Goal: Task Accomplishment & Management: Use online tool/utility

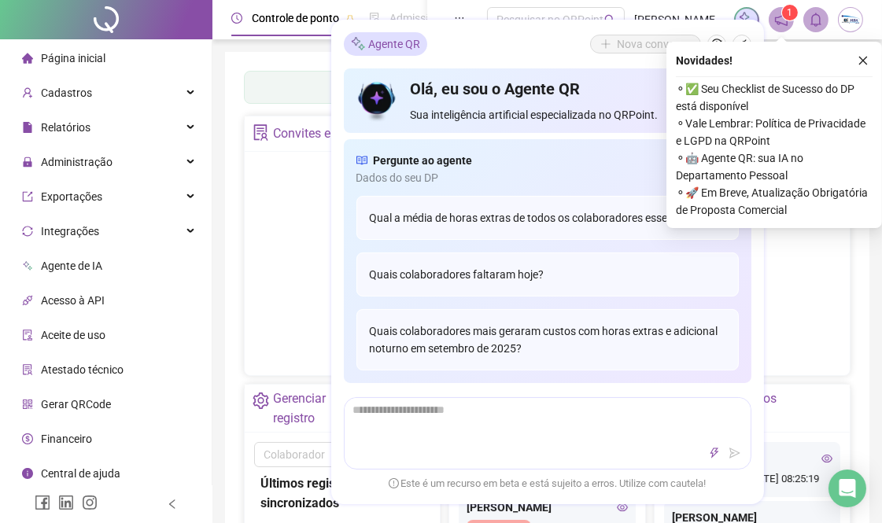
click at [855, 59] on button "button" at bounding box center [863, 60] width 19 height 19
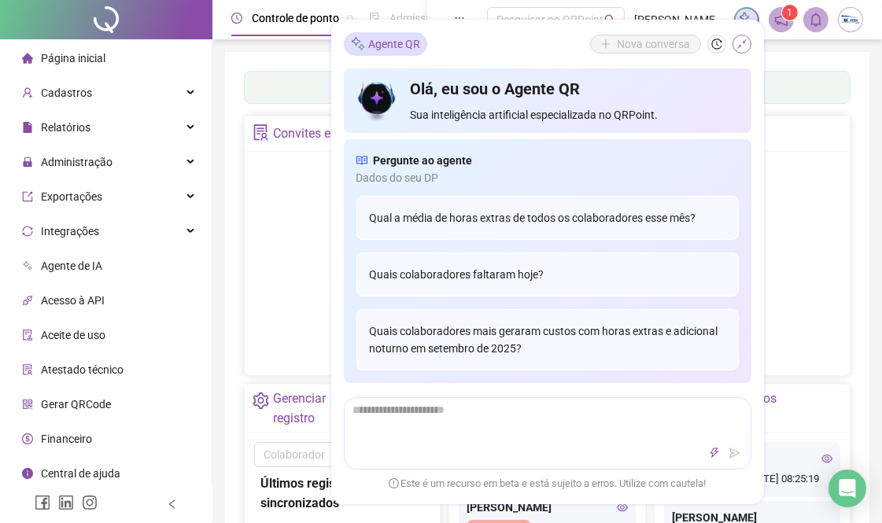
click at [736, 48] on icon "shrink" at bounding box center [741, 44] width 11 height 11
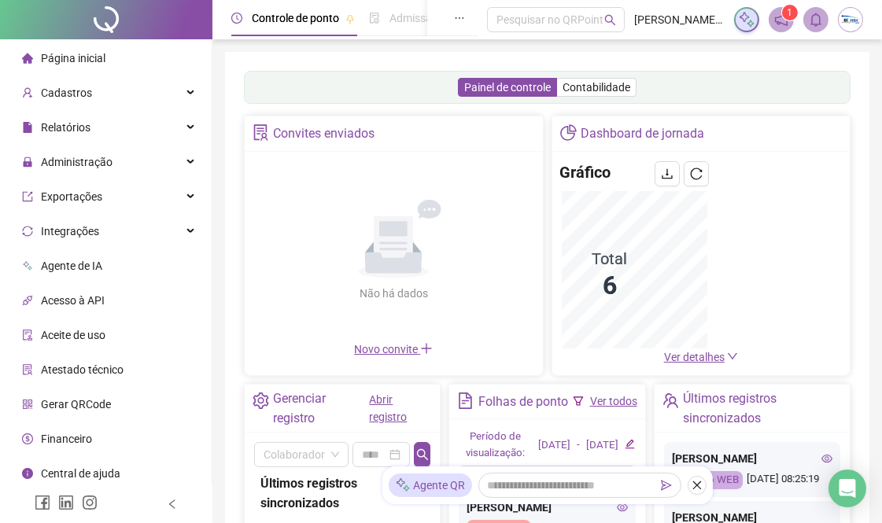
click at [851, 22] on img at bounding box center [851, 20] width 24 height 24
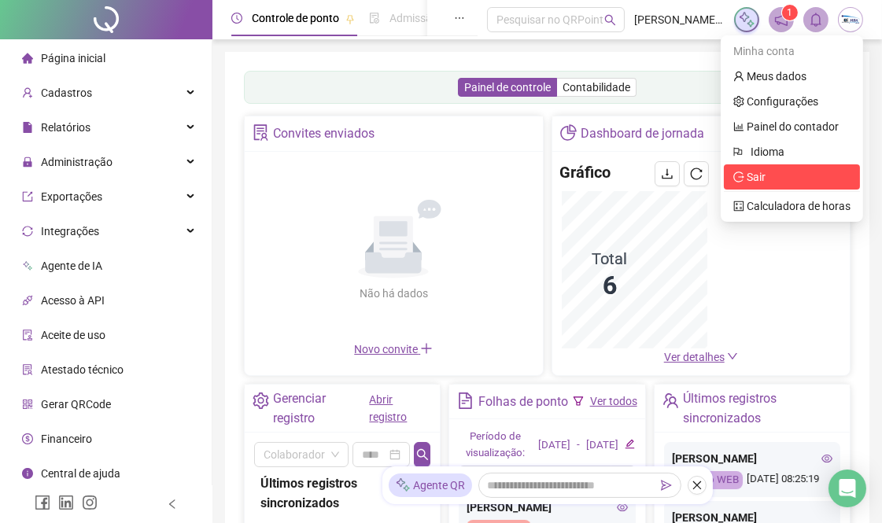
click at [739, 179] on icon "logout" at bounding box center [738, 176] width 11 height 11
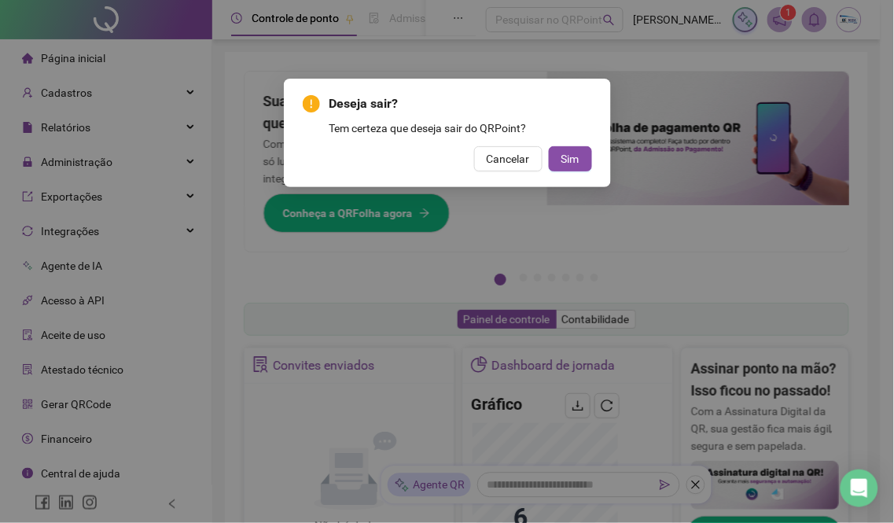
click at [564, 142] on div "Deseja sair? Tem certeza que deseja sair do QRPoint? Cancelar Sim" at bounding box center [447, 132] width 289 height 77
click at [566, 146] on button "Sim" at bounding box center [570, 158] width 43 height 25
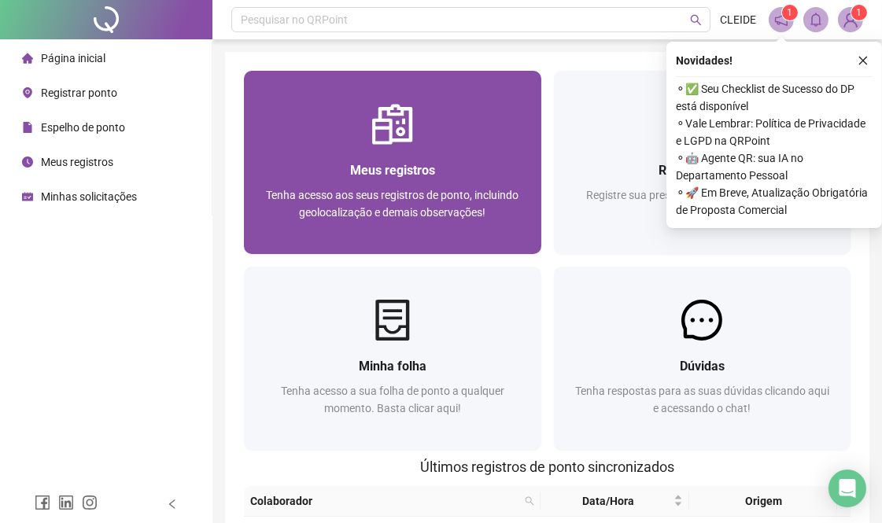
click at [393, 175] on span "Meus registros" at bounding box center [392, 170] width 85 height 15
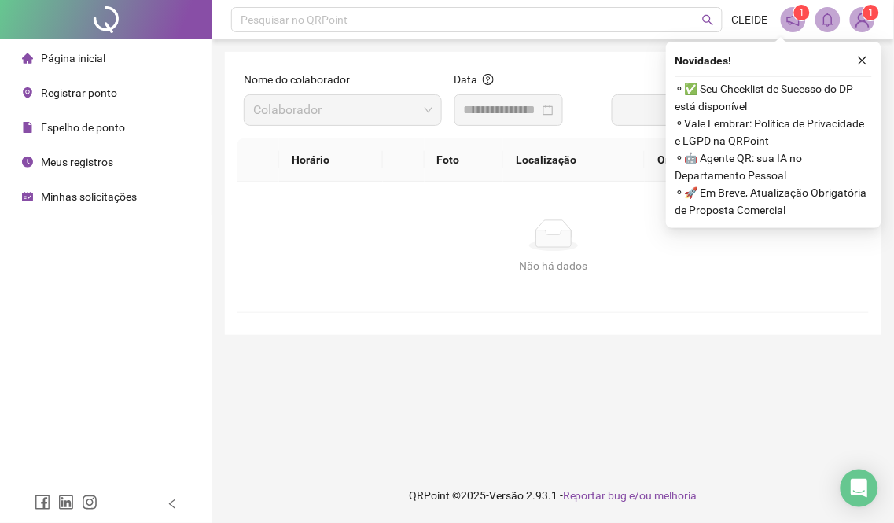
click at [79, 94] on span "Registrar ponto" at bounding box center [79, 93] width 76 height 13
click at [73, 93] on span "Registrar ponto" at bounding box center [79, 93] width 76 height 13
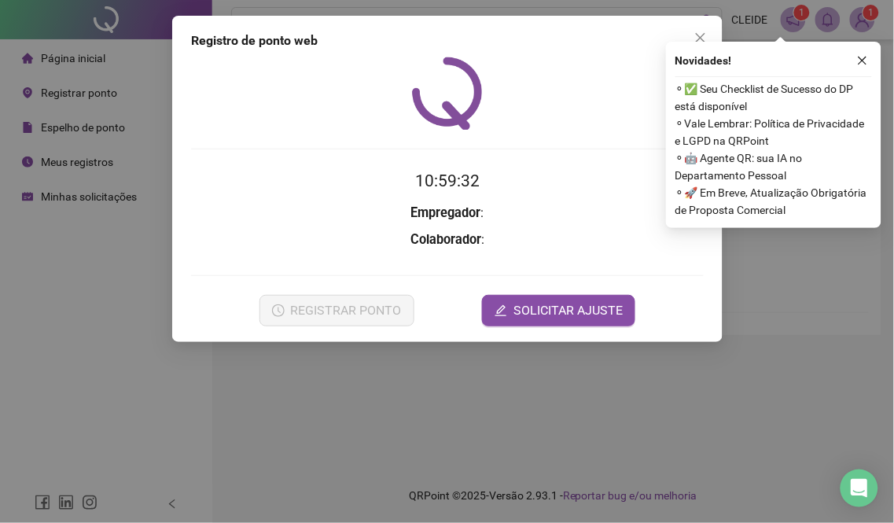
click at [76, 94] on div "Registro de ponto web 10:59:32 Empregador : Colaborador : REGISTRAR PONTO SOLIC…" at bounding box center [447, 261] width 894 height 523
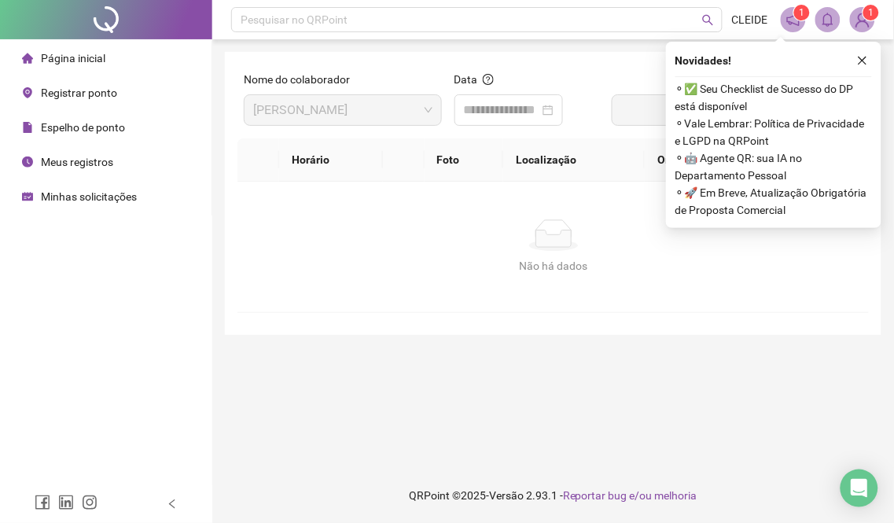
click at [46, 100] on div "Registrar ponto" at bounding box center [69, 92] width 95 height 31
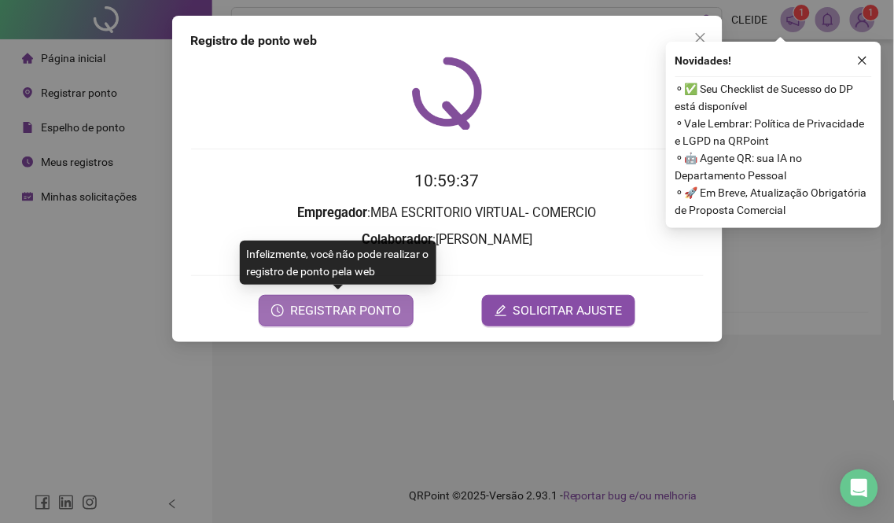
click at [386, 305] on span "REGISTRAR PONTO" at bounding box center [345, 310] width 111 height 19
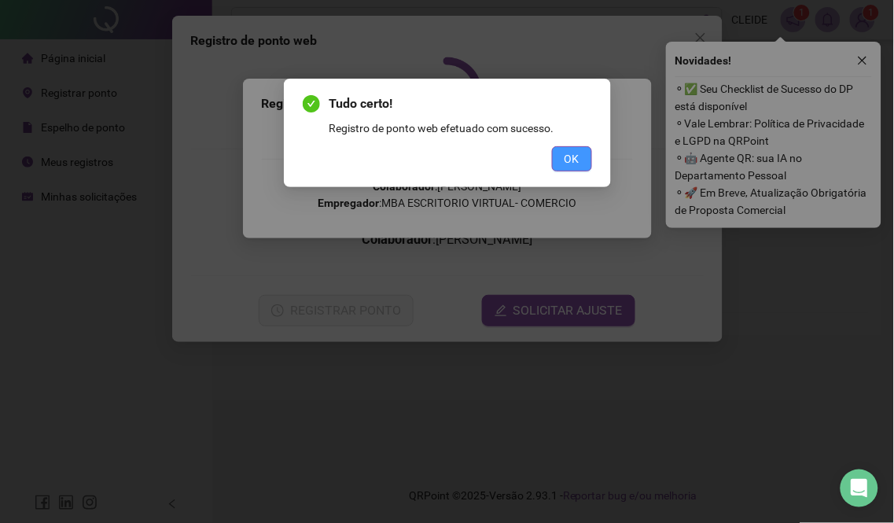
click at [566, 159] on span "OK" at bounding box center [572, 158] width 15 height 17
